Goal: Information Seeking & Learning: Learn about a topic

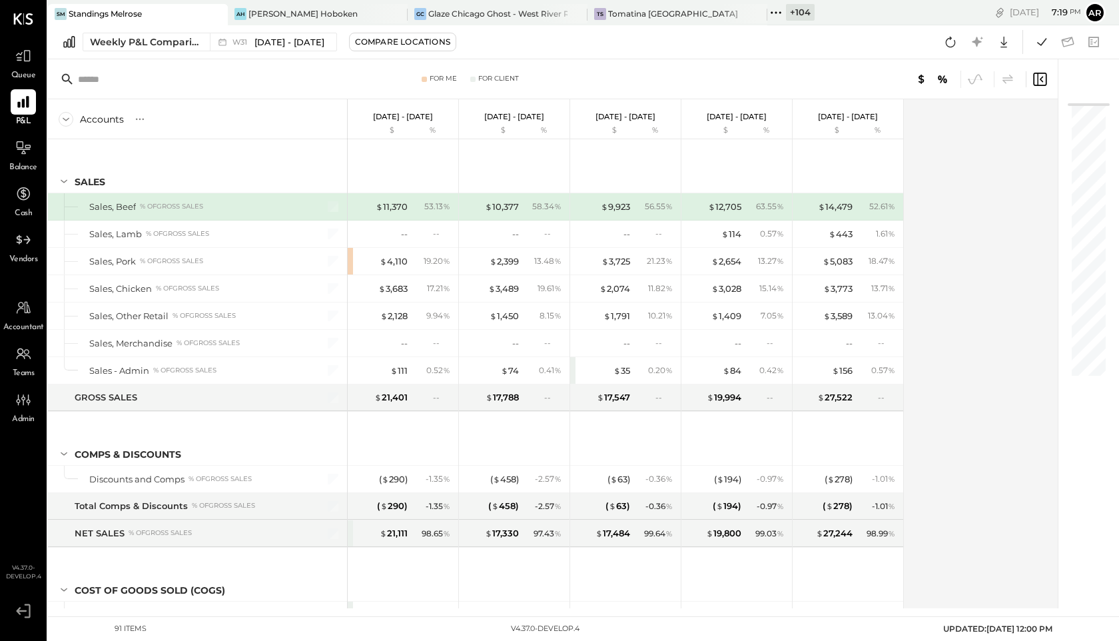
click at [774, 12] on icon at bounding box center [775, 12] width 2 height 2
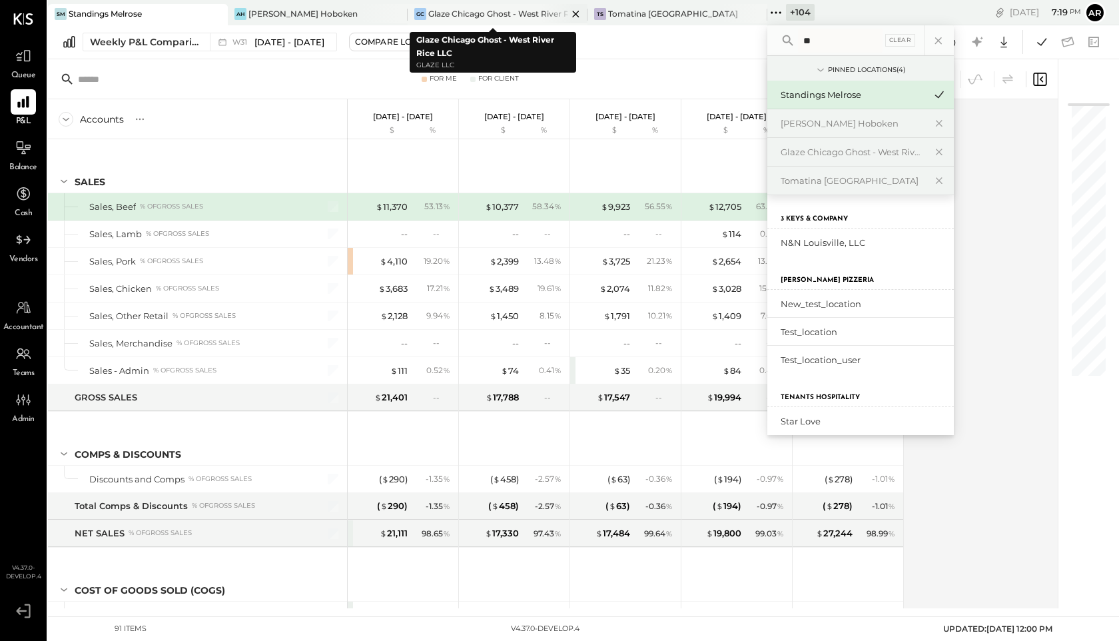
type input "*"
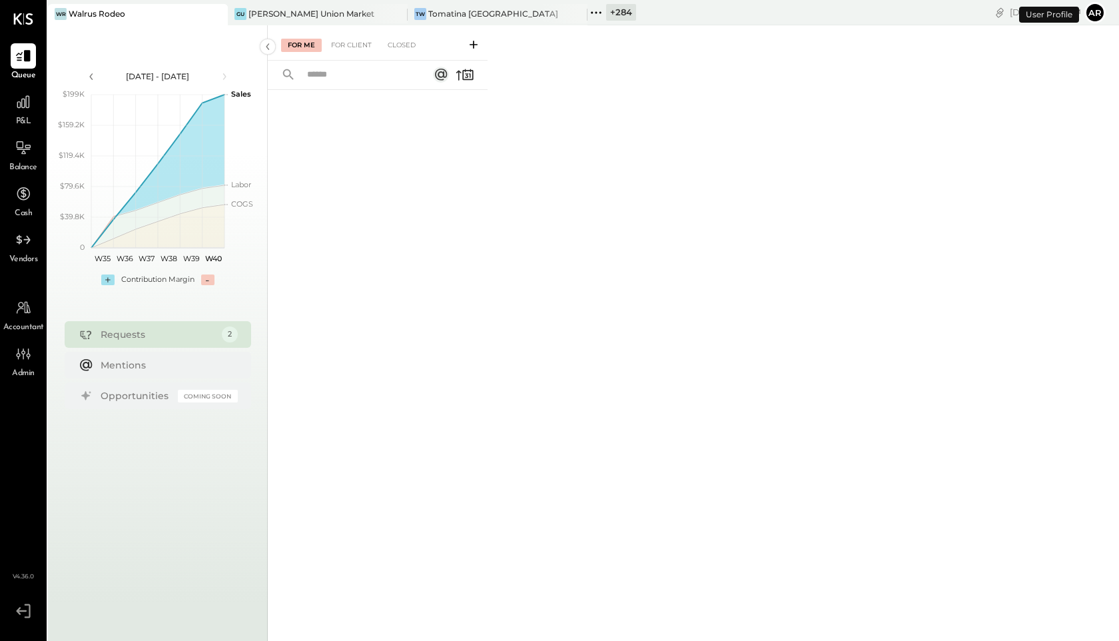
click at [601, 14] on icon at bounding box center [595, 12] width 17 height 17
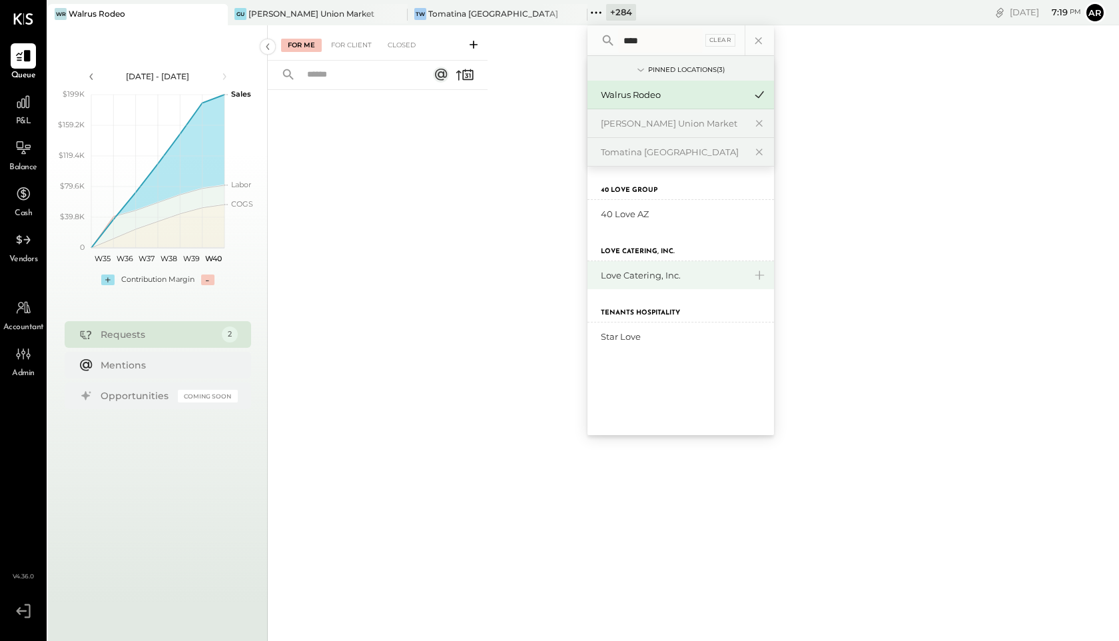
type input "****"
click at [609, 282] on div "Love Catering, Inc." at bounding box center [680, 275] width 186 height 28
click at [615, 282] on div "Love Catering, Inc." at bounding box center [680, 275] width 186 height 28
click at [629, 276] on div "Love Catering, Inc." at bounding box center [673, 275] width 144 height 13
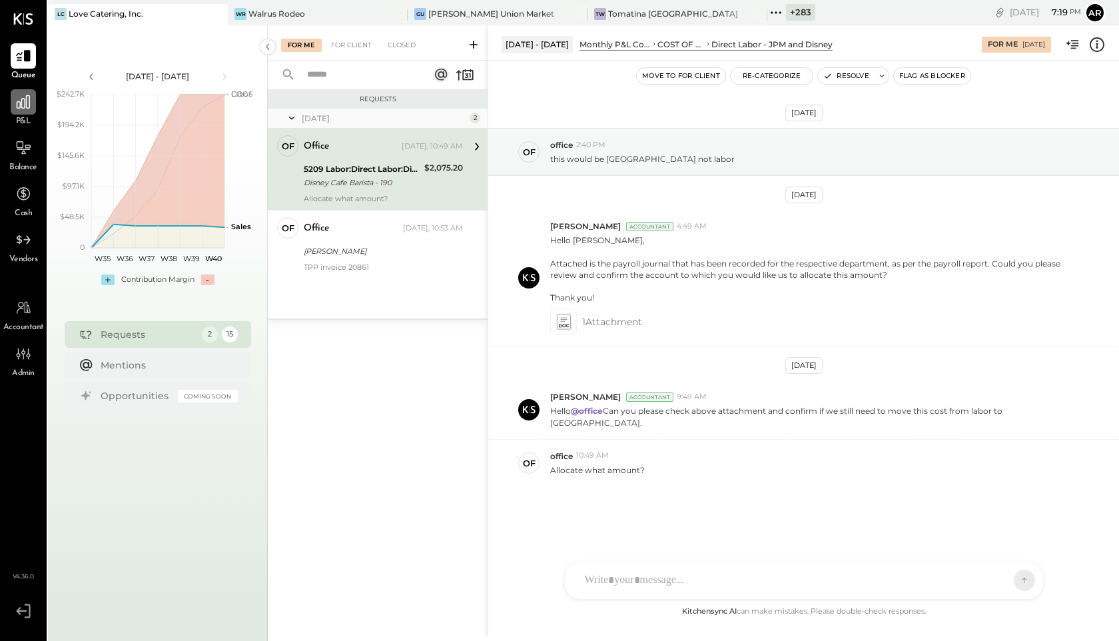
click at [20, 92] on div at bounding box center [23, 101] width 25 height 25
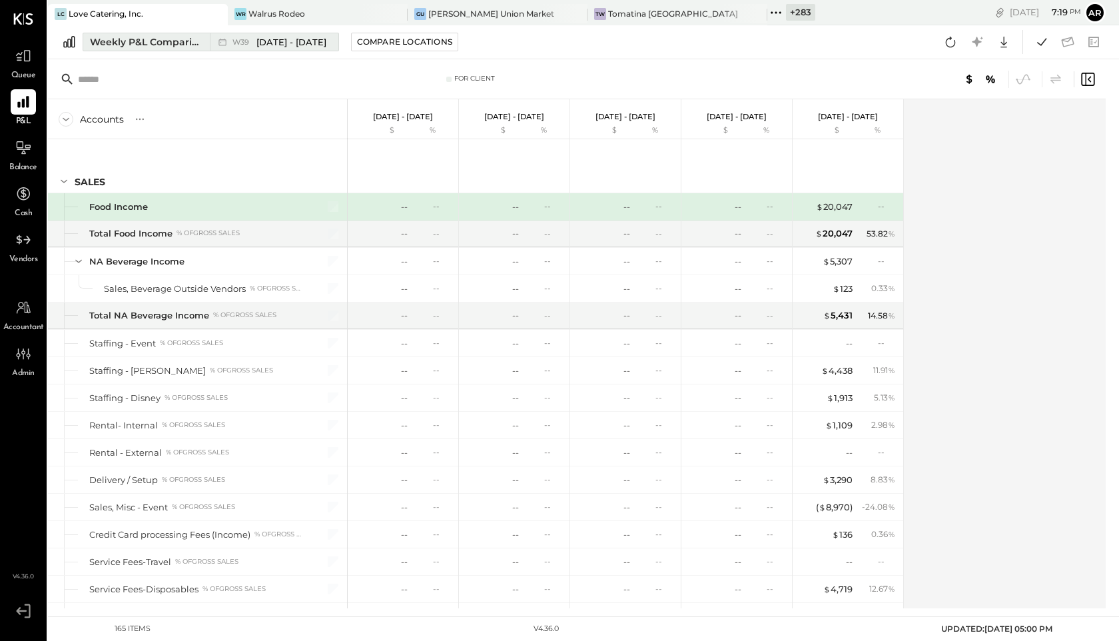
click at [144, 45] on div "Weekly P&L Comparison" at bounding box center [146, 41] width 112 height 13
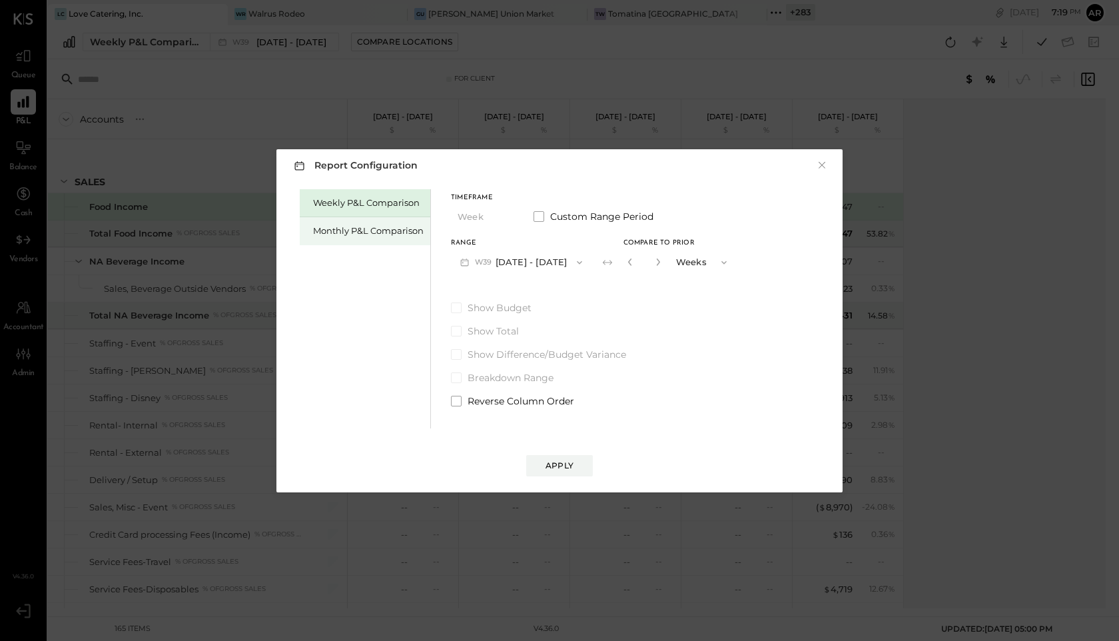
click at [334, 243] on div "Monthly P&L Comparison" at bounding box center [365, 231] width 131 height 28
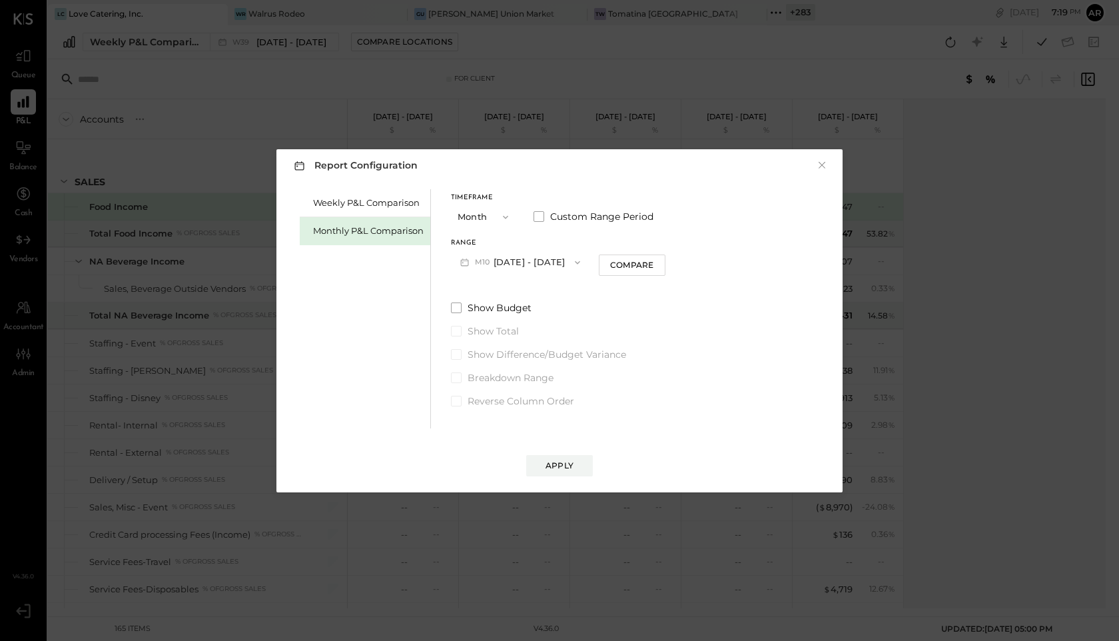
click at [486, 263] on span "M10" at bounding box center [484, 262] width 19 height 11
click at [493, 318] on span "Aug 1 - 31, 2025" at bounding box center [515, 319] width 63 height 11
click at [541, 452] on div "Apply" at bounding box center [559, 452] width 539 height 48
click at [549, 465] on div "Apply" at bounding box center [559, 465] width 28 height 11
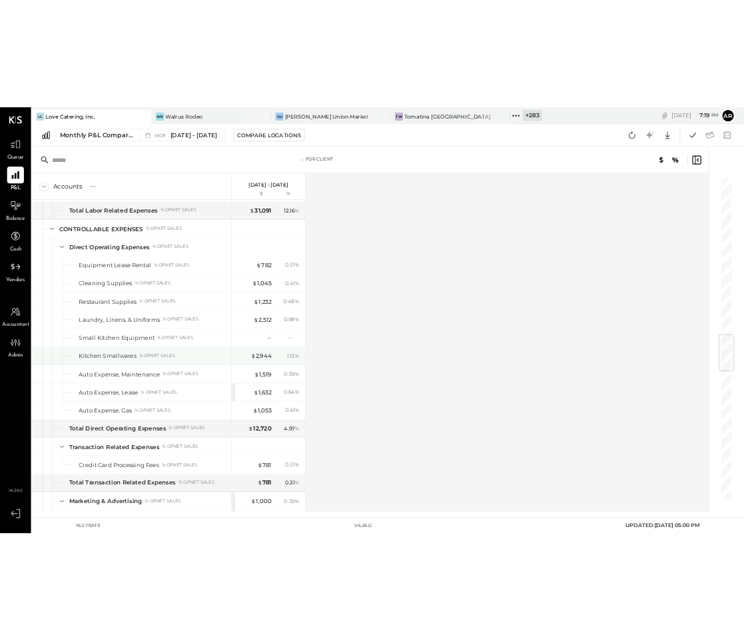
scroll to position [1976, 0]
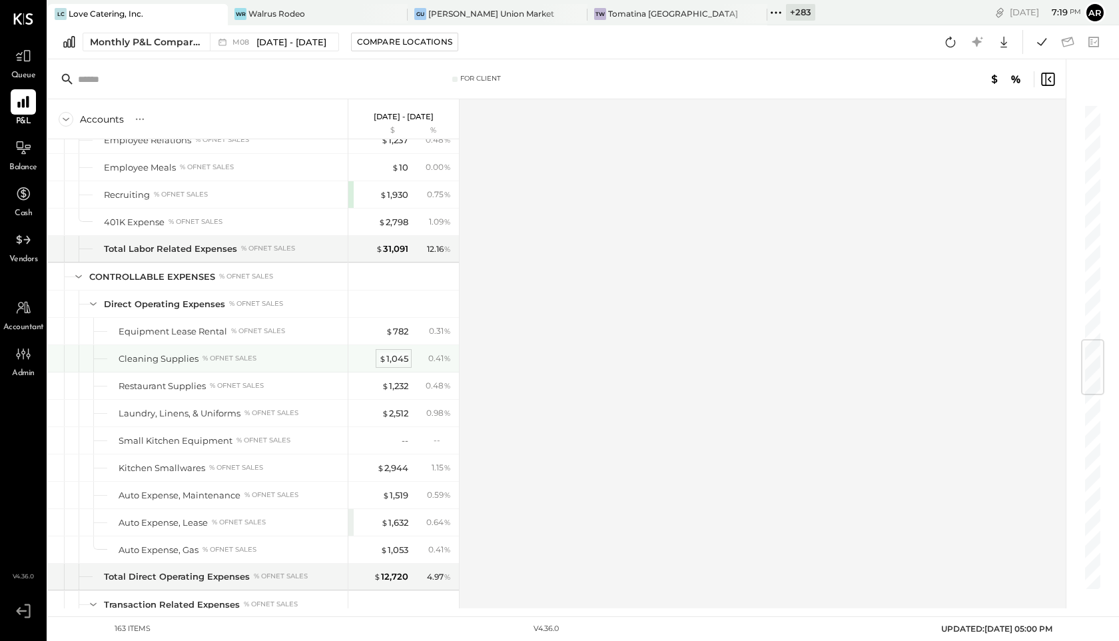
click at [398, 361] on div "$ 1,045" at bounding box center [393, 358] width 29 height 13
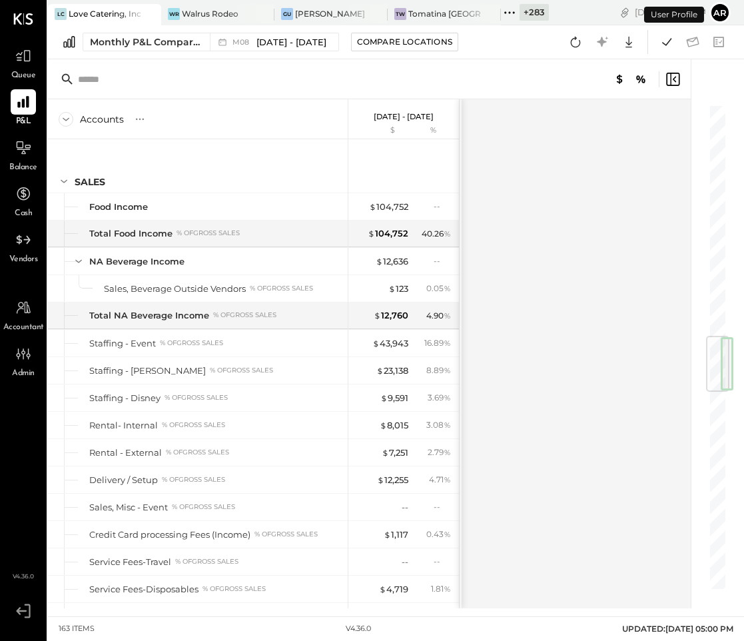
scroll to position [1947, 0]
